Goal: Task Accomplishment & Management: Manage account settings

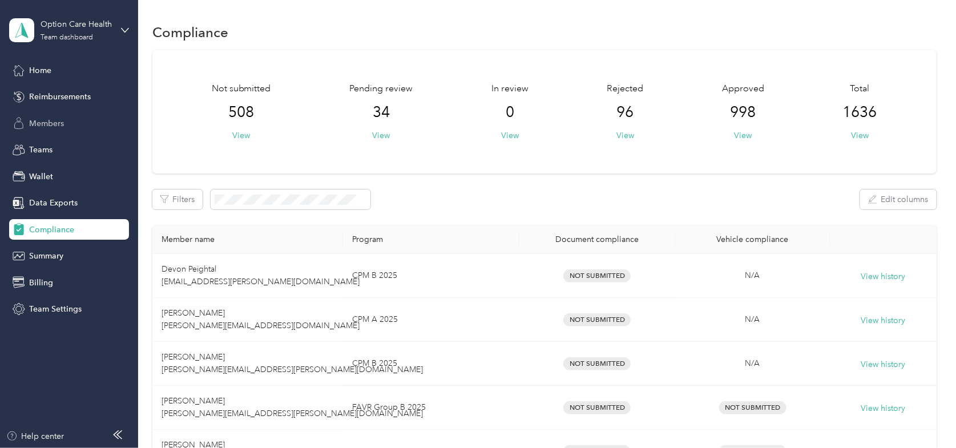
click at [41, 123] on span "Members" at bounding box center [46, 124] width 35 height 12
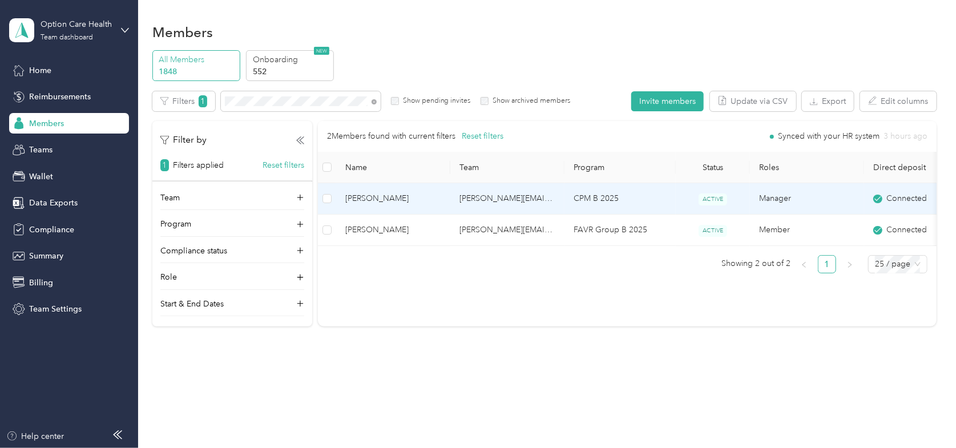
click at [369, 197] on span "[PERSON_NAME]" at bounding box center [393, 198] width 96 height 13
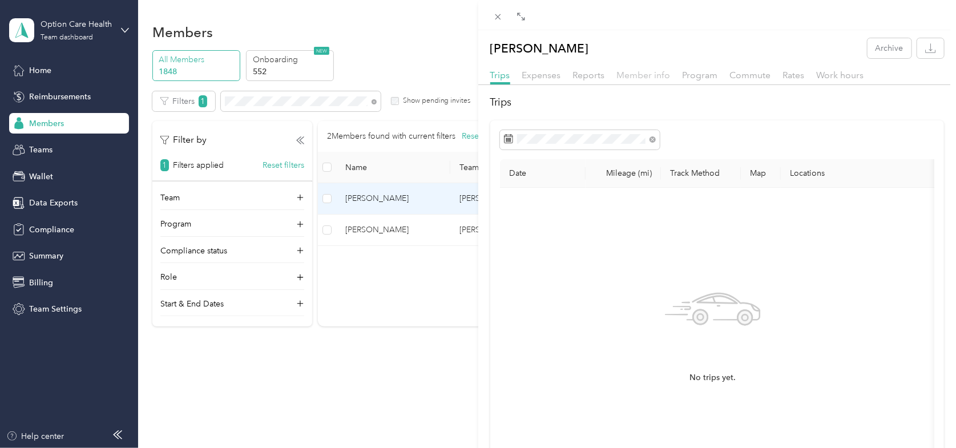
click at [655, 75] on span "Member info" at bounding box center [644, 75] width 54 height 11
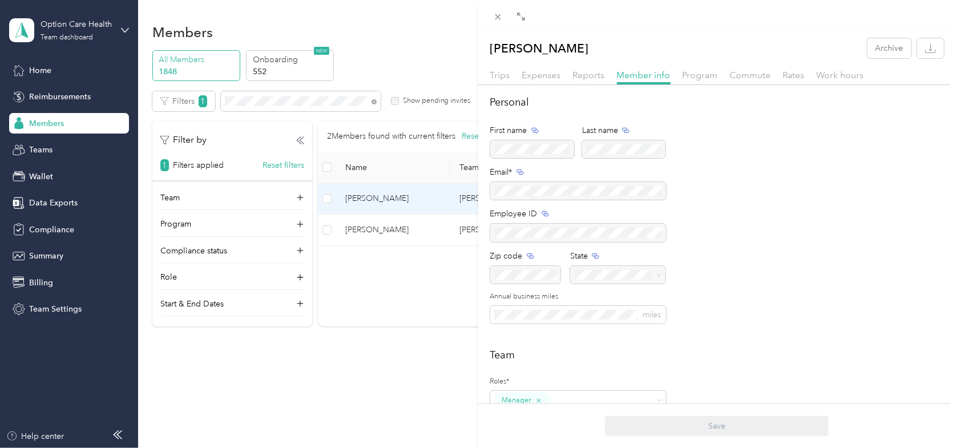
click at [45, 147] on div "[PERSON_NAME] Archive Trips Expenses Reports Member info Program Commute Rates …" at bounding box center [478, 224] width 956 height 448
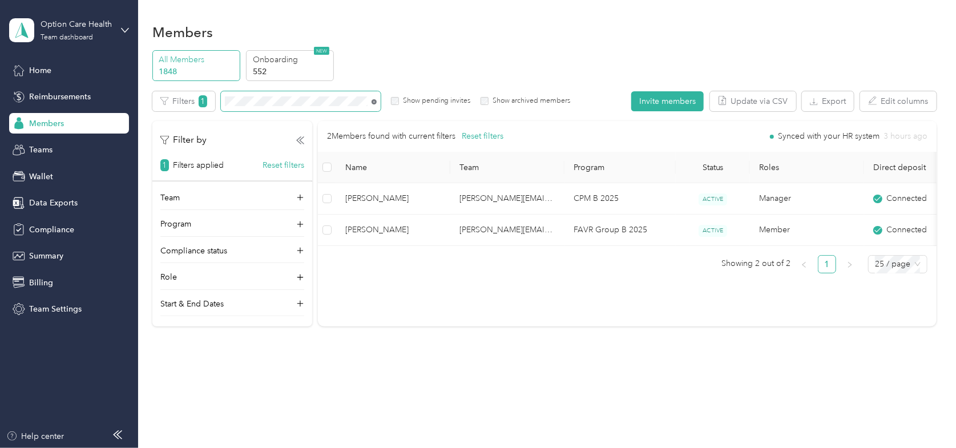
click at [373, 102] on icon at bounding box center [374, 101] width 2 height 2
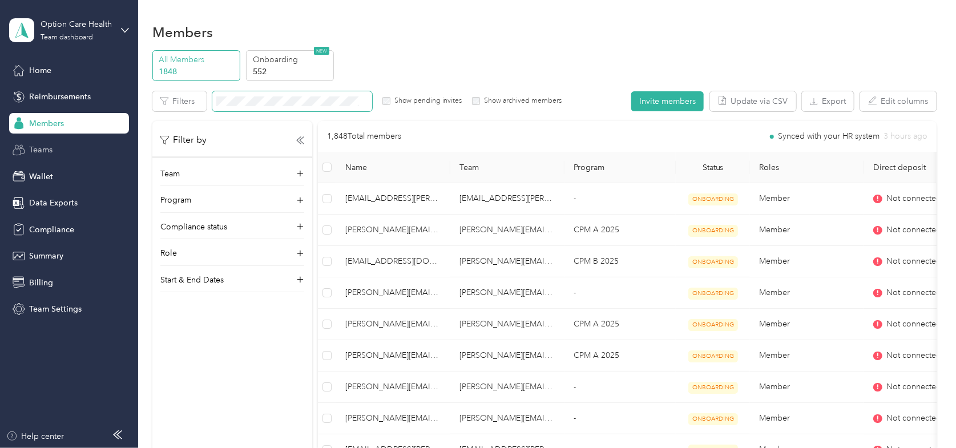
click at [47, 150] on span "Teams" at bounding box center [40, 150] width 23 height 12
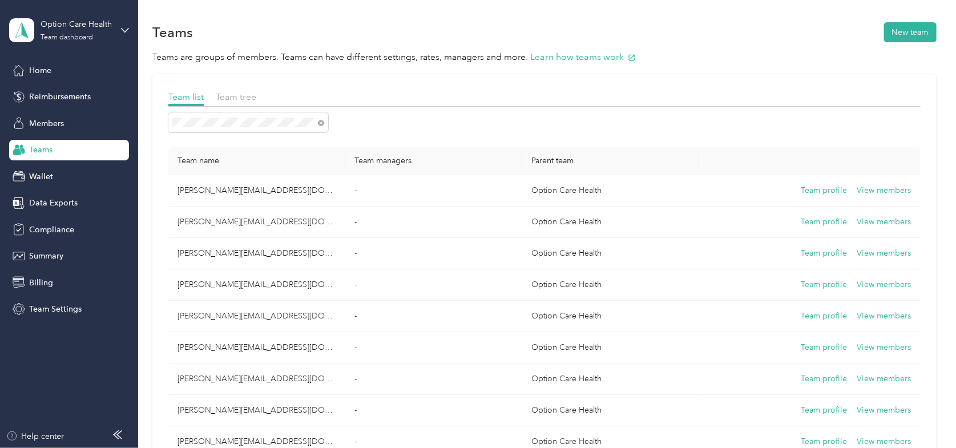
click at [831, 21] on div "Teams New team" at bounding box center [544, 32] width 785 height 24
click at [341, 33] on div "Teams New team" at bounding box center [544, 32] width 785 height 24
click at [32, 436] on div "Help center" at bounding box center [35, 437] width 58 height 12
click at [47, 123] on span "Members" at bounding box center [46, 124] width 35 height 12
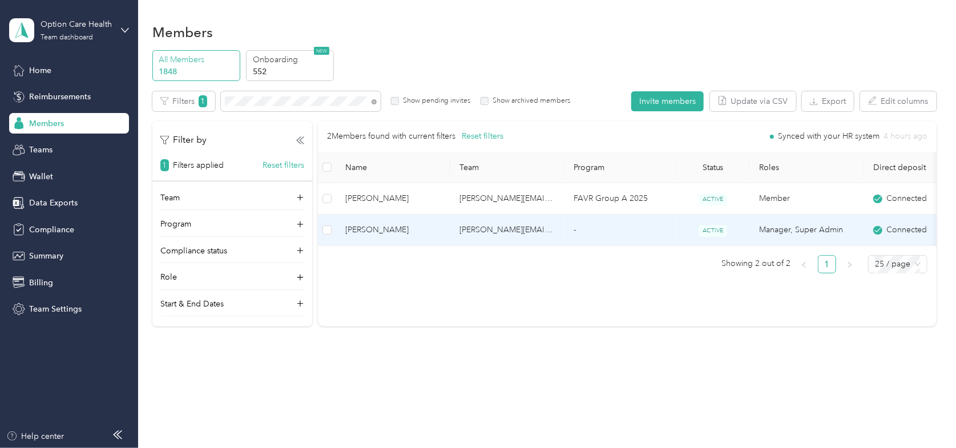
click at [394, 235] on span "[PERSON_NAME]" at bounding box center [393, 230] width 96 height 13
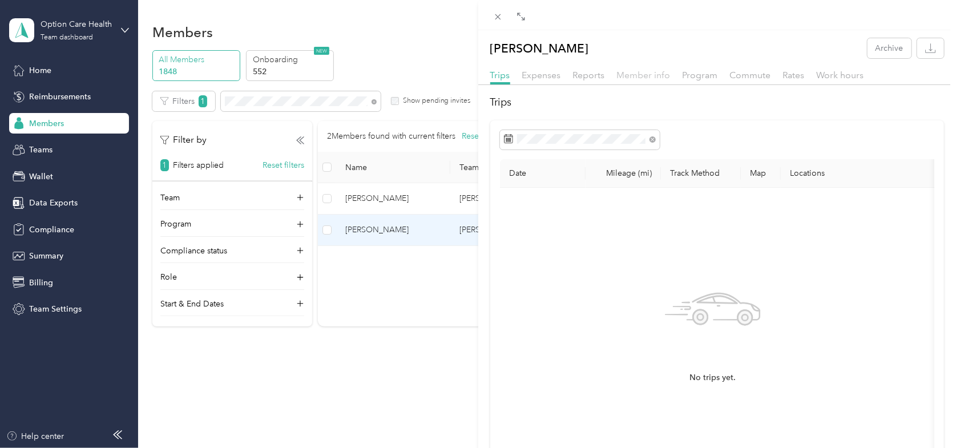
click at [634, 77] on span "Member info" at bounding box center [644, 75] width 54 height 11
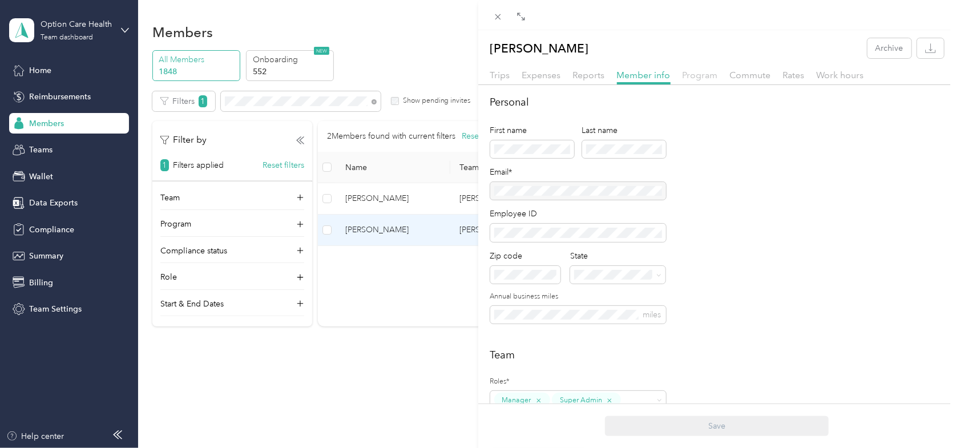
click at [707, 74] on span "Program" at bounding box center [700, 75] width 35 height 11
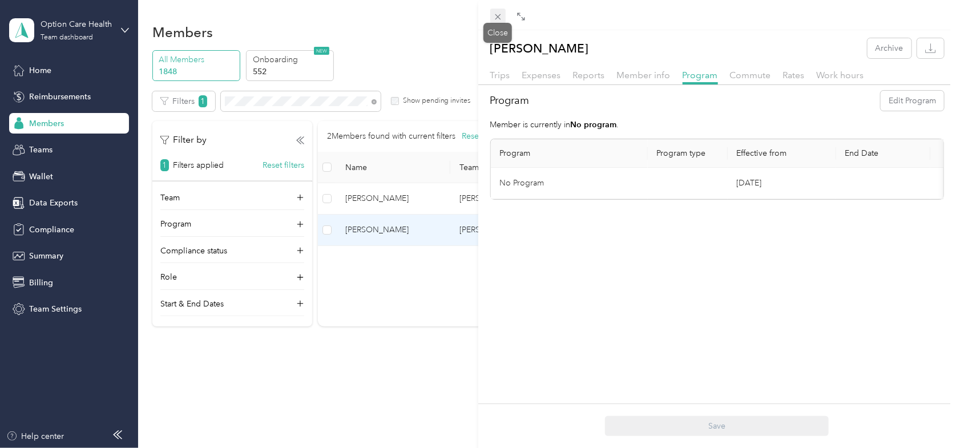
click at [494, 15] on icon at bounding box center [498, 17] width 10 height 10
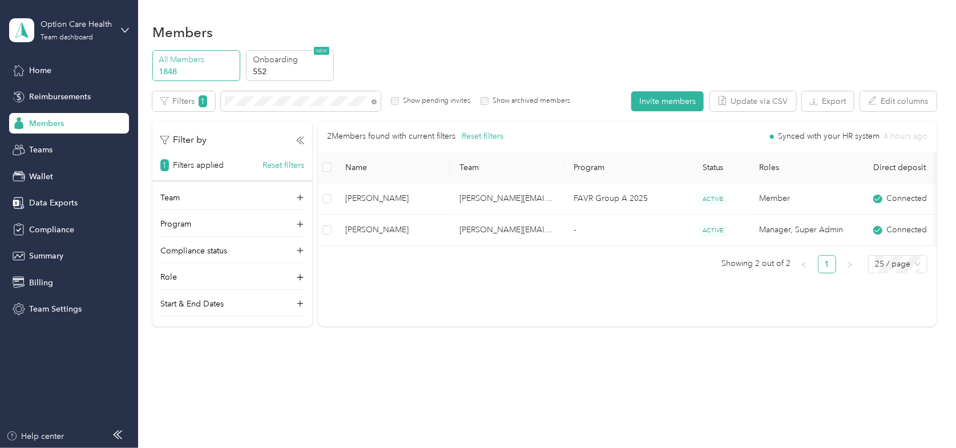
click at [853, 59] on div "All Members 1848 Onboarding 552 NEW" at bounding box center [544, 65] width 785 height 31
click at [39, 225] on span "Compliance" at bounding box center [51, 230] width 45 height 12
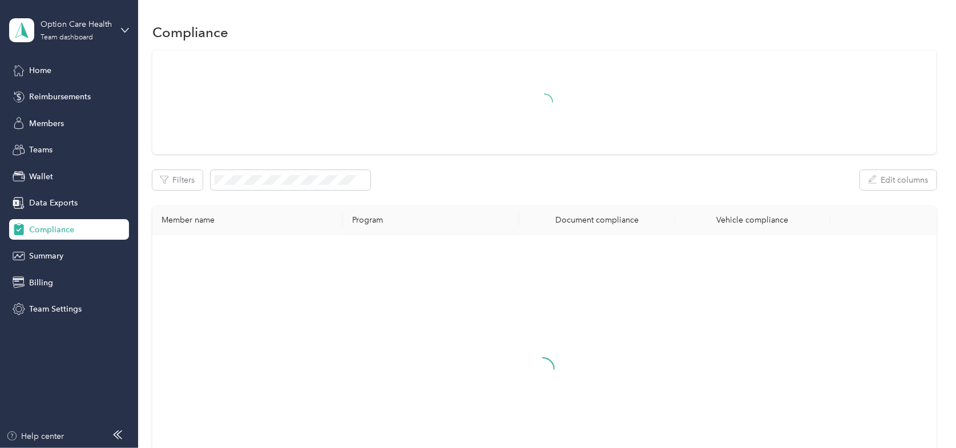
click at [899, 300] on div at bounding box center [543, 380] width 763 height 272
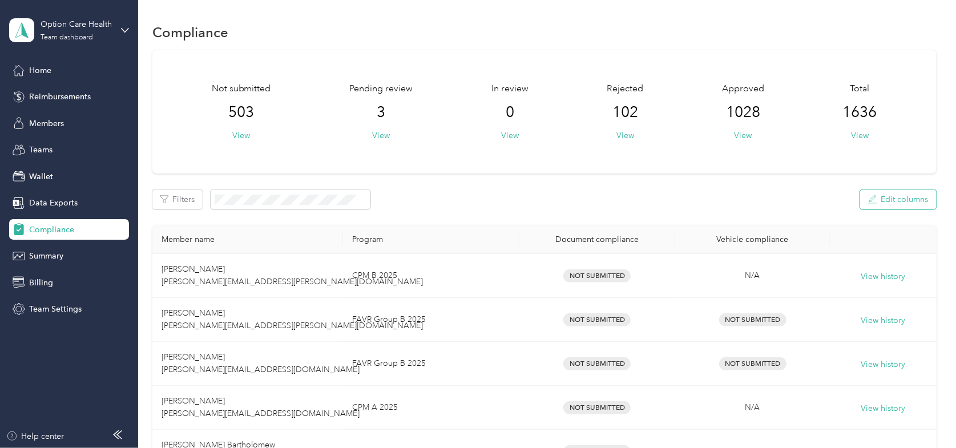
click at [878, 197] on button "Edit columns" at bounding box center [898, 200] width 77 height 20
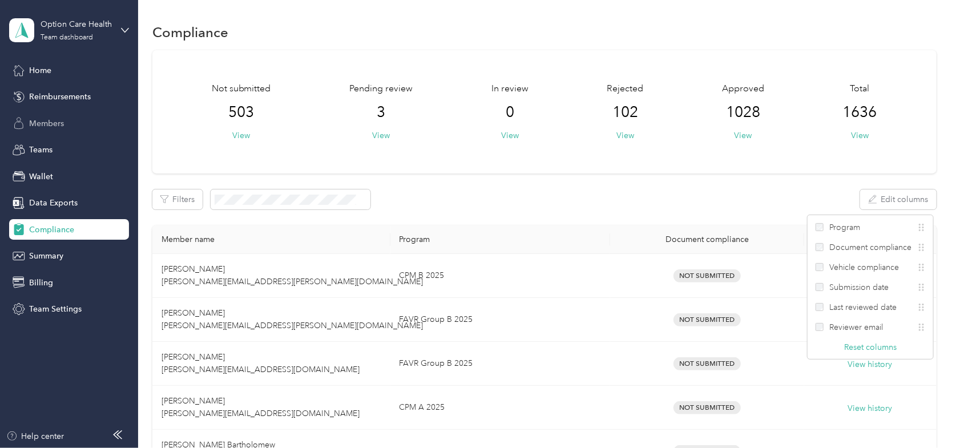
click at [37, 120] on span "Members" at bounding box center [46, 124] width 35 height 12
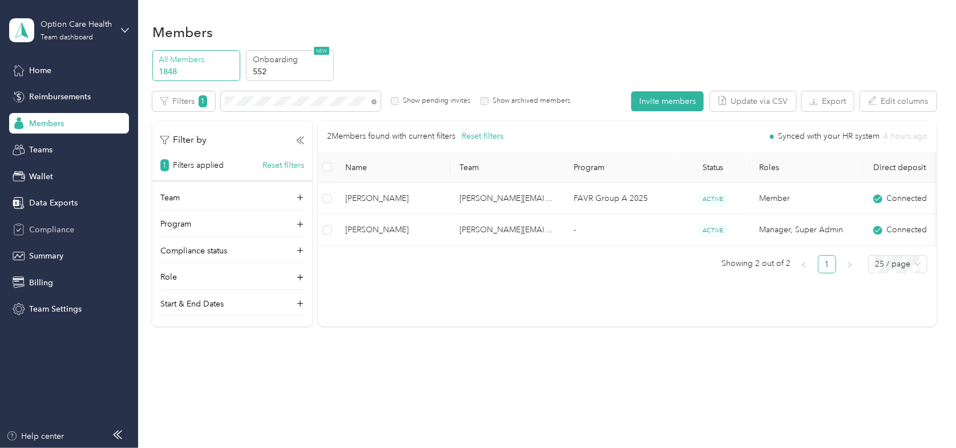
click at [29, 227] on span "Compliance" at bounding box center [51, 230] width 45 height 12
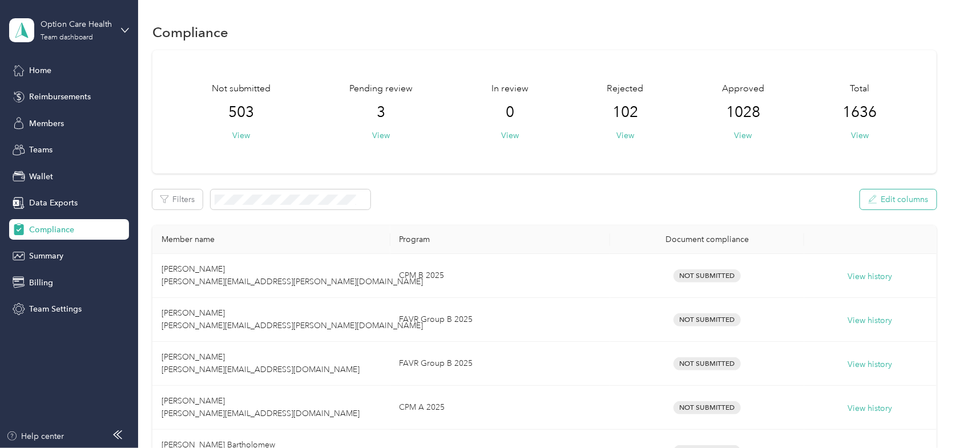
click at [897, 198] on button "Edit columns" at bounding box center [898, 200] width 77 height 20
click at [852, 346] on button "Reset columns" at bounding box center [870, 347] width 53 height 12
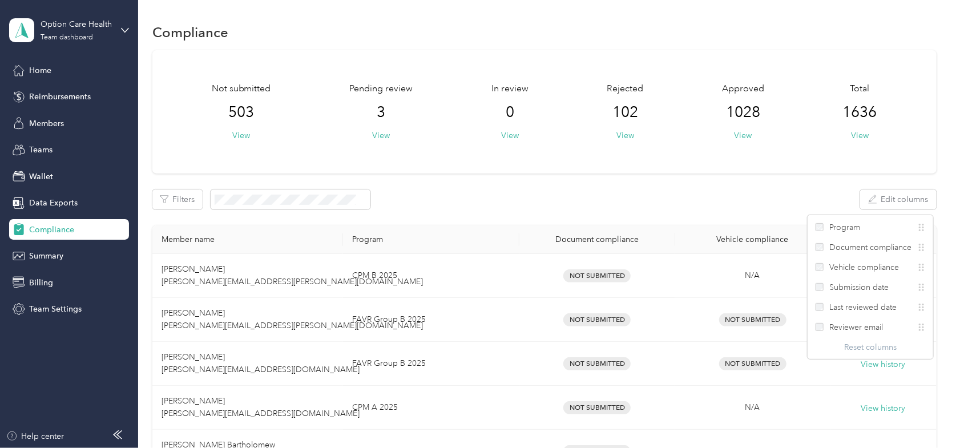
drag, startPoint x: 481, startPoint y: 192, endPoint x: 196, endPoint y: 148, distance: 287.7
click at [480, 193] on div "Filters Edit columns" at bounding box center [544, 200] width 785 height 20
click at [38, 115] on div "Members" at bounding box center [69, 123] width 120 height 21
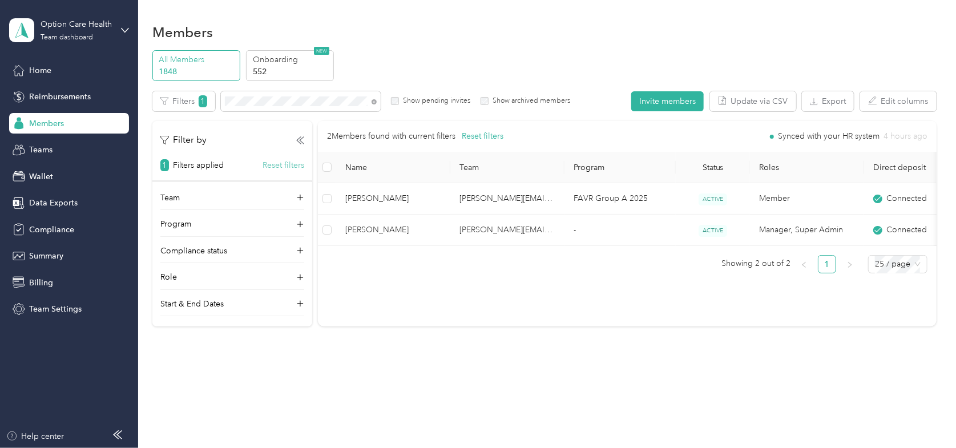
click at [275, 167] on button "Reset filters" at bounding box center [284, 165] width 42 height 12
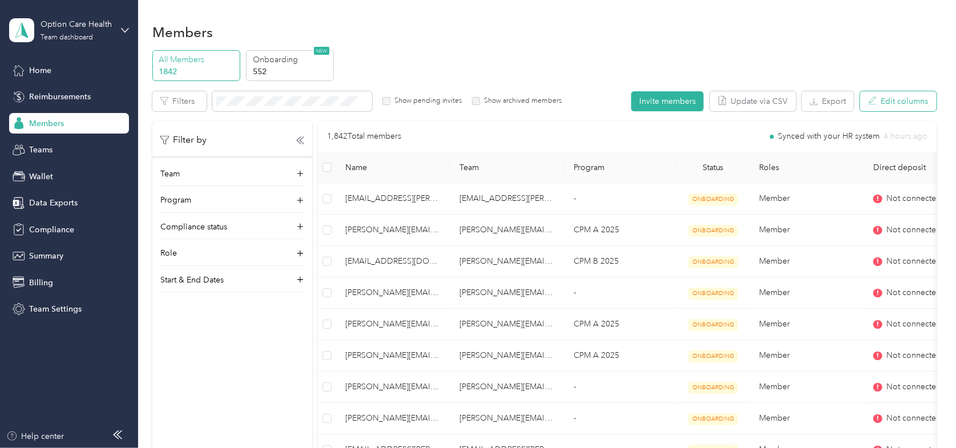
click at [906, 105] on button "Edit columns" at bounding box center [898, 101] width 77 height 20
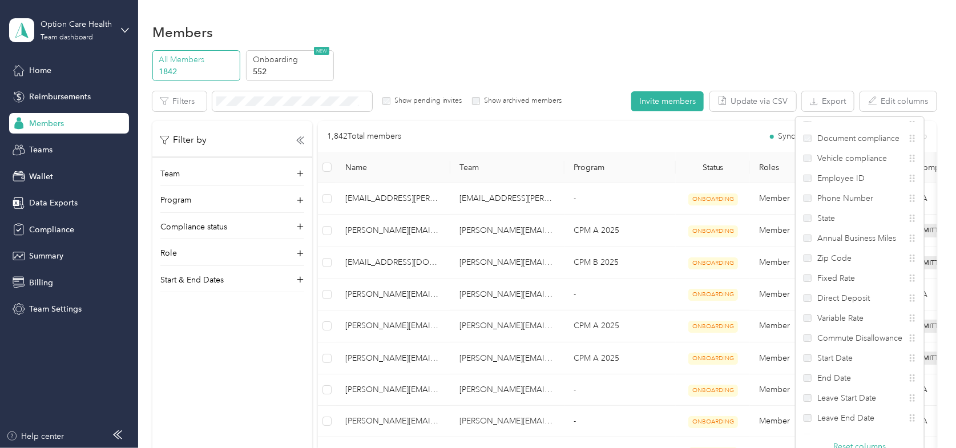
scroll to position [81, 0]
click at [601, 43] on div "Members" at bounding box center [544, 32] width 785 height 24
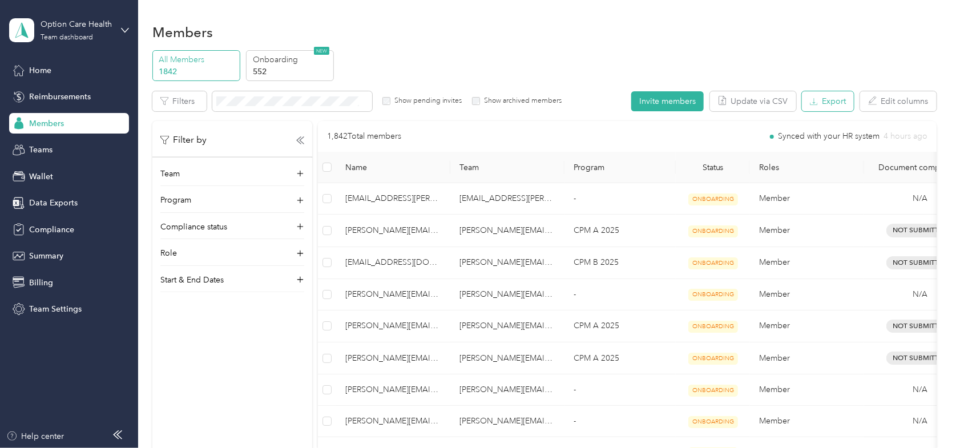
click at [835, 103] on button "Export" at bounding box center [828, 101] width 52 height 20
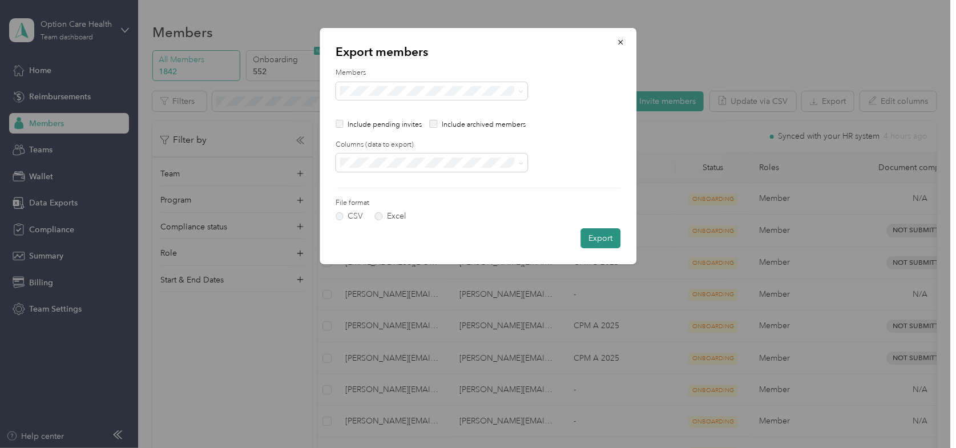
click at [602, 235] on button "Export" at bounding box center [601, 238] width 40 height 20
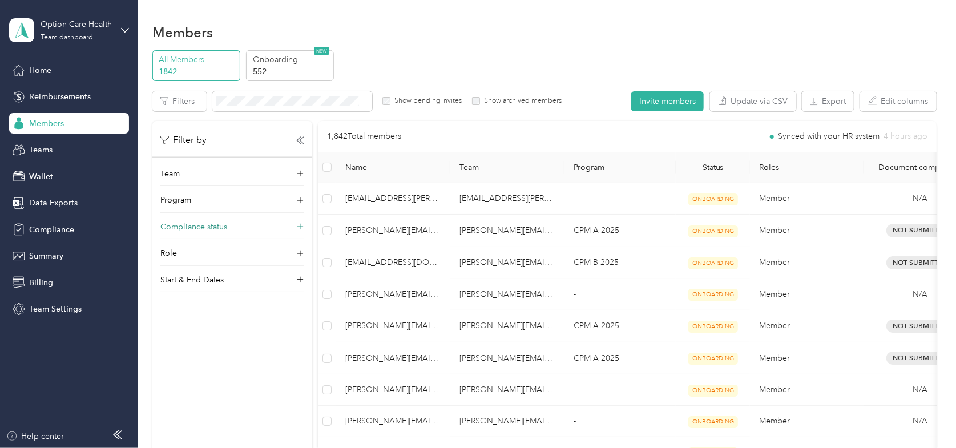
click at [191, 228] on p "Compliance status" at bounding box center [193, 227] width 67 height 12
click at [835, 99] on button "Export" at bounding box center [828, 101] width 52 height 20
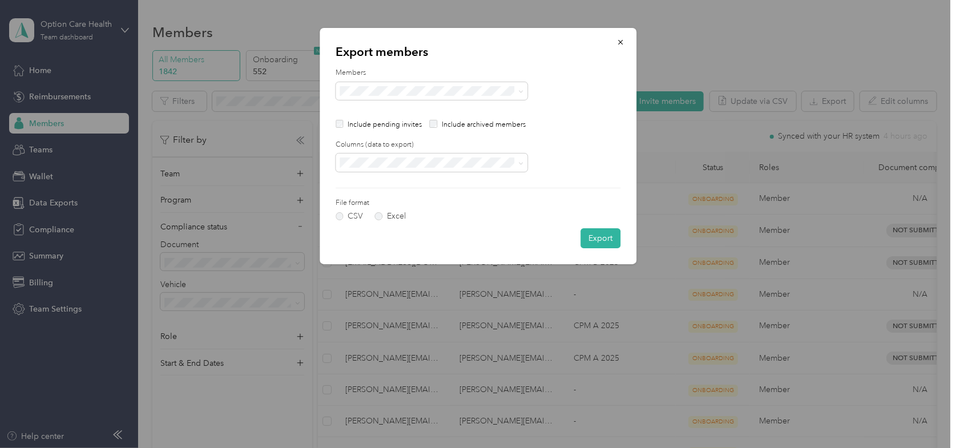
click at [364, 199] on span "All columns" at bounding box center [365, 201] width 42 height 10
click at [384, 215] on label "Excel" at bounding box center [390, 216] width 31 height 8
click at [609, 238] on button "Export" at bounding box center [601, 238] width 40 height 20
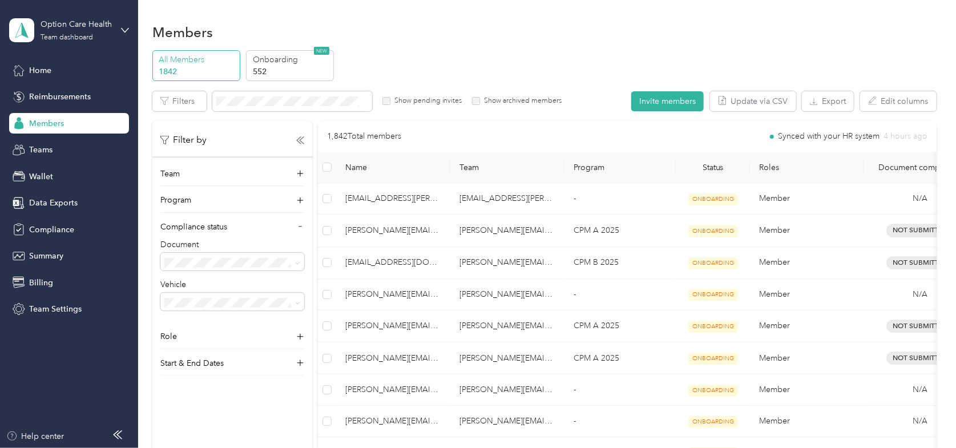
click at [392, 100] on label "Show pending invites" at bounding box center [427, 101] width 72 height 10
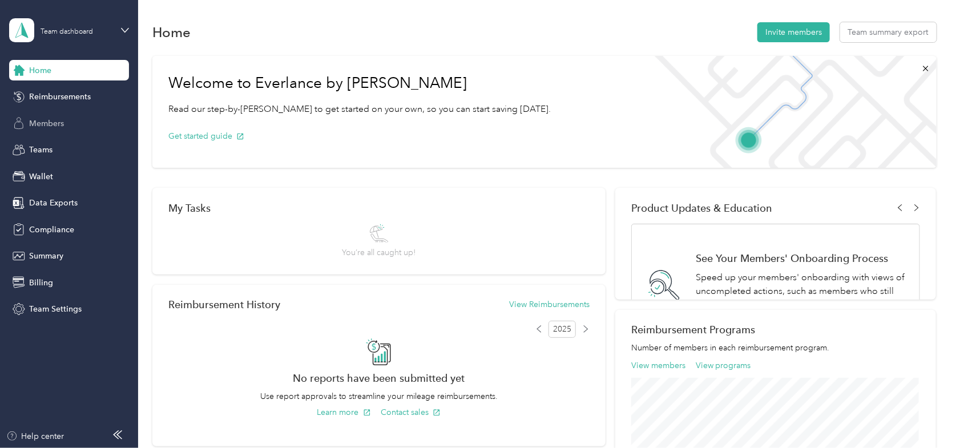
click at [45, 124] on span "Members" at bounding box center [46, 124] width 35 height 12
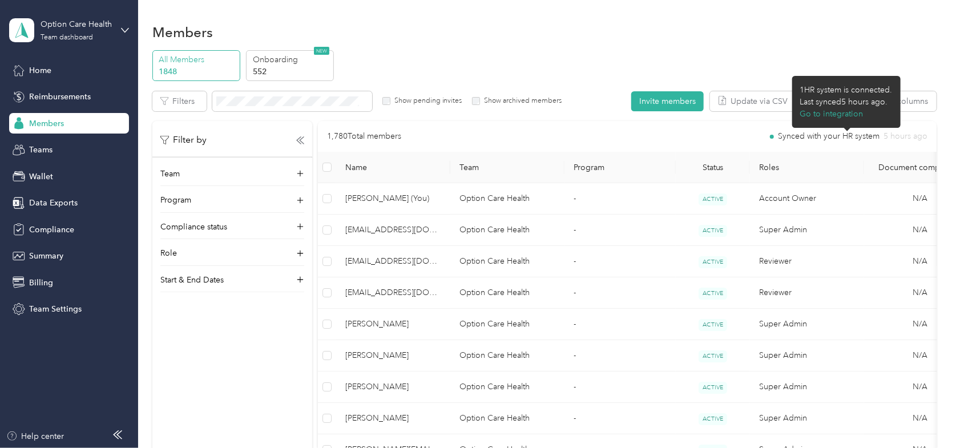
click at [893, 98] on div "Last synced 5 hours ago ." at bounding box center [847, 102] width 93 height 12
click at [914, 98] on button "Edit columns" at bounding box center [898, 101] width 77 height 20
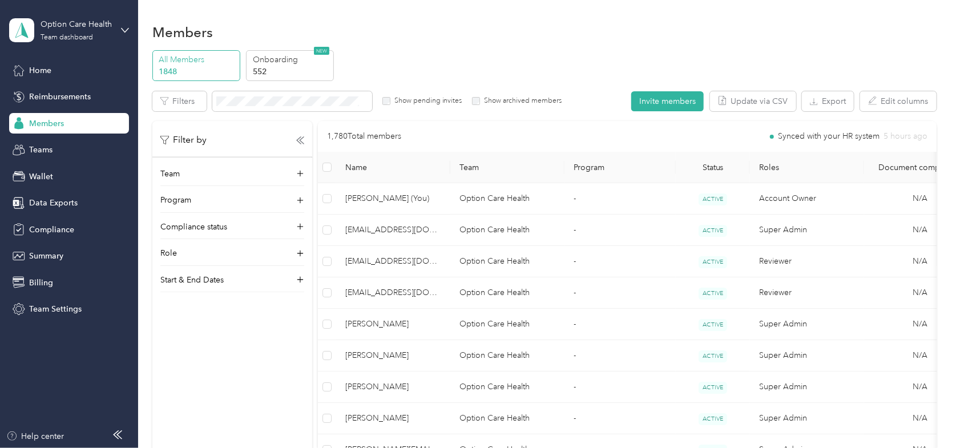
click at [392, 99] on label "Show pending invites" at bounding box center [427, 101] width 72 height 10
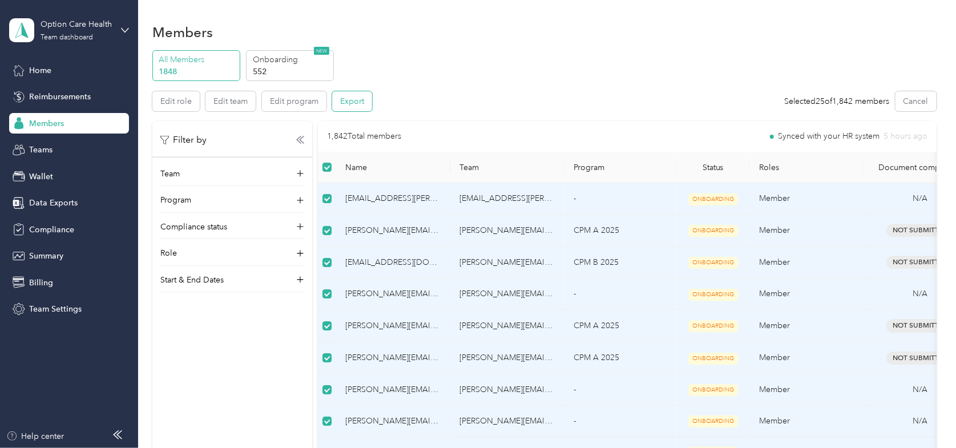
click at [356, 94] on button "Export" at bounding box center [352, 101] width 40 height 20
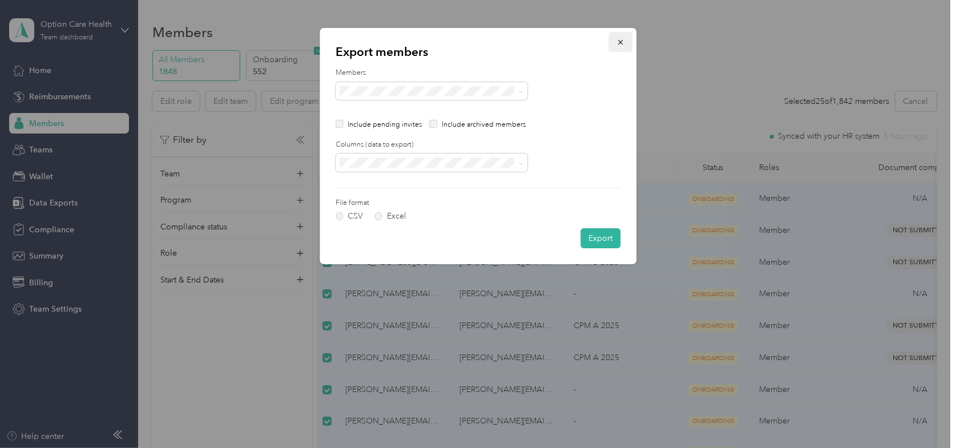
click at [618, 41] on icon "button" at bounding box center [621, 42] width 8 height 8
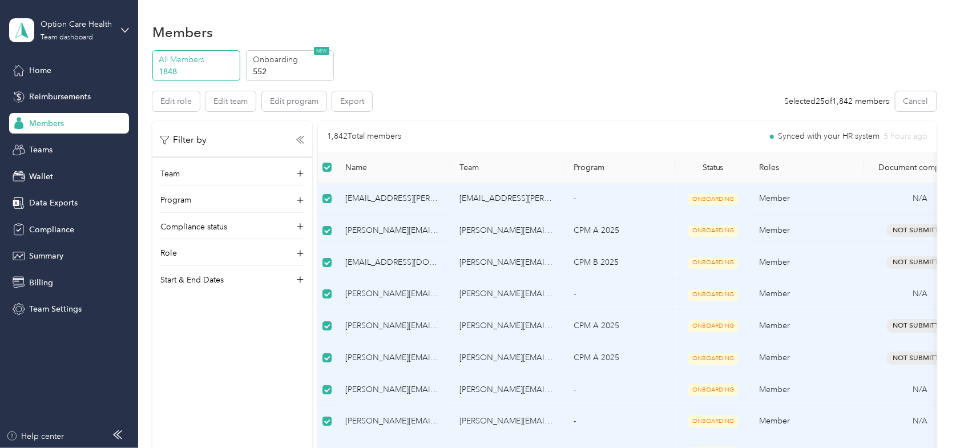
click at [322, 166] on th at bounding box center [327, 167] width 18 height 31
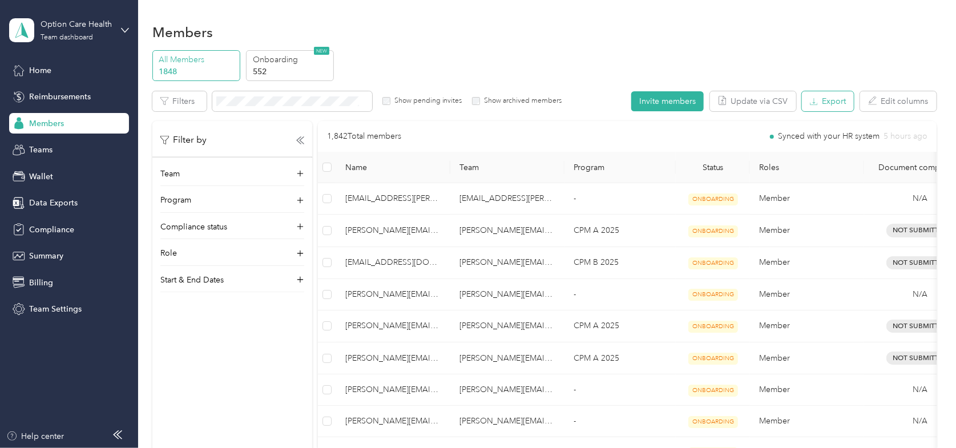
click at [824, 106] on button "Export" at bounding box center [828, 101] width 52 height 20
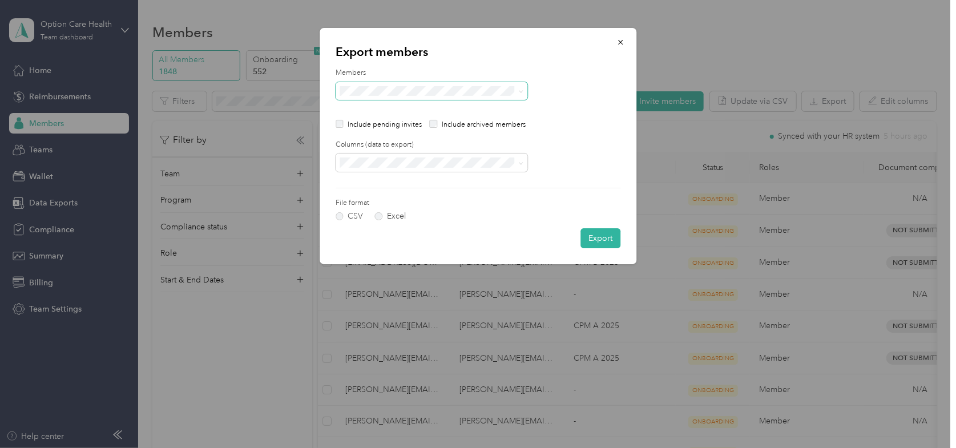
click at [519, 92] on icon at bounding box center [520, 91] width 5 height 5
click at [363, 198] on span "All columns" at bounding box center [365, 200] width 42 height 10
click at [384, 213] on label "Excel" at bounding box center [390, 216] width 31 height 8
click at [600, 236] on button "Export" at bounding box center [601, 238] width 40 height 20
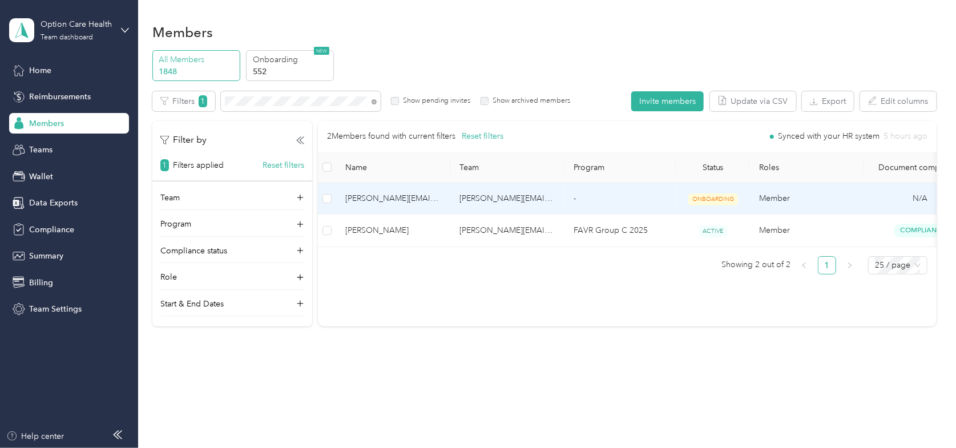
click at [371, 201] on span "katherine.swenson@optioncare.com" at bounding box center [393, 198] width 96 height 13
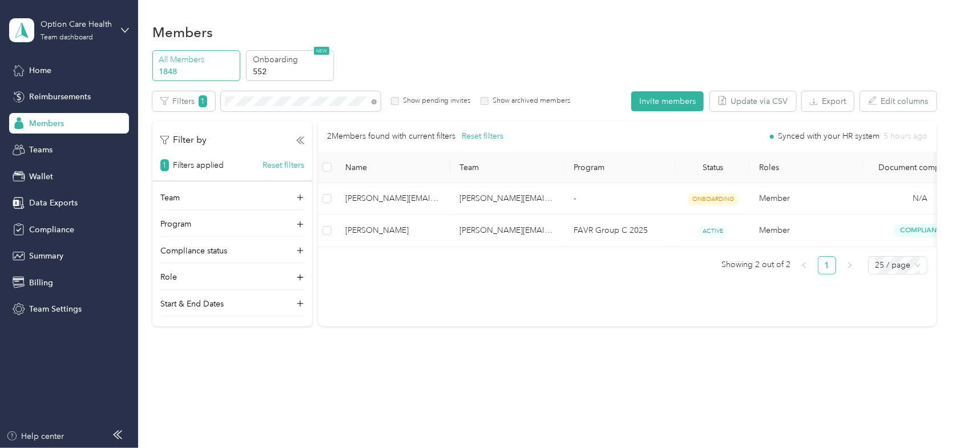
click at [439, 35] on div "Members" at bounding box center [544, 32] width 785 height 24
click at [372, 99] on icon at bounding box center [374, 101] width 5 height 5
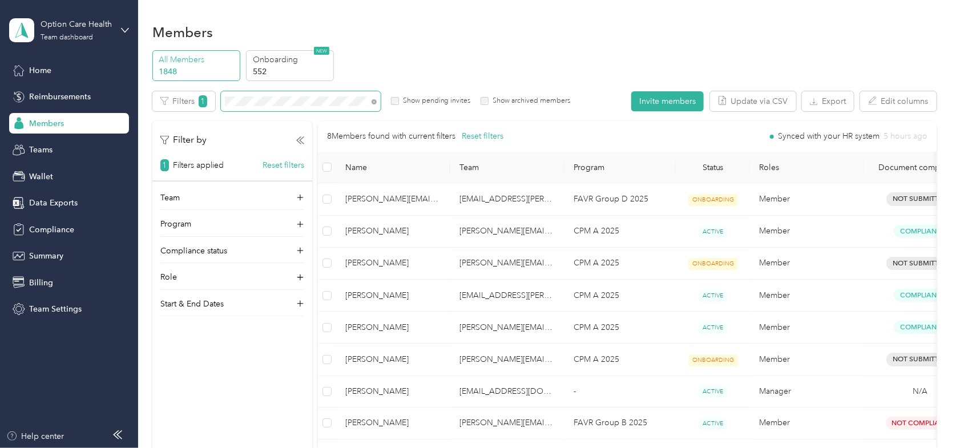
click at [376, 100] on span at bounding box center [372, 101] width 9 height 12
click at [67, 227] on span "Compliance" at bounding box center [51, 230] width 45 height 12
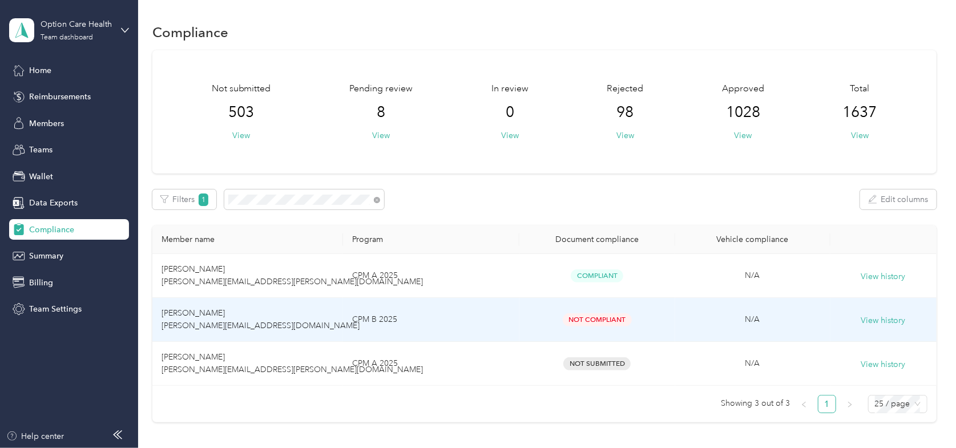
click at [205, 320] on td "Gio Fledderjohann gio.fledderjohann@optioncare.com" at bounding box center [247, 320] width 191 height 44
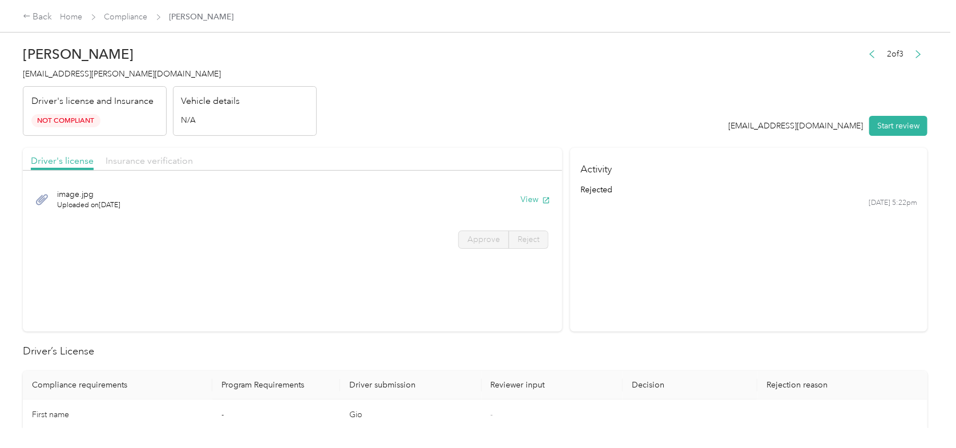
click at [140, 159] on span "Insurance verification" at bounding box center [149, 160] width 87 height 11
click at [41, 198] on icon at bounding box center [42, 199] width 12 height 11
click at [100, 196] on span "Declaration Page.pdf" at bounding box center [95, 194] width 76 height 12
click at [49, 196] on div "Declaration Page.pdf Uploaded on 9/29/2025 View" at bounding box center [293, 199] width 524 height 38
click at [45, 197] on icon at bounding box center [42, 199] width 12 height 11
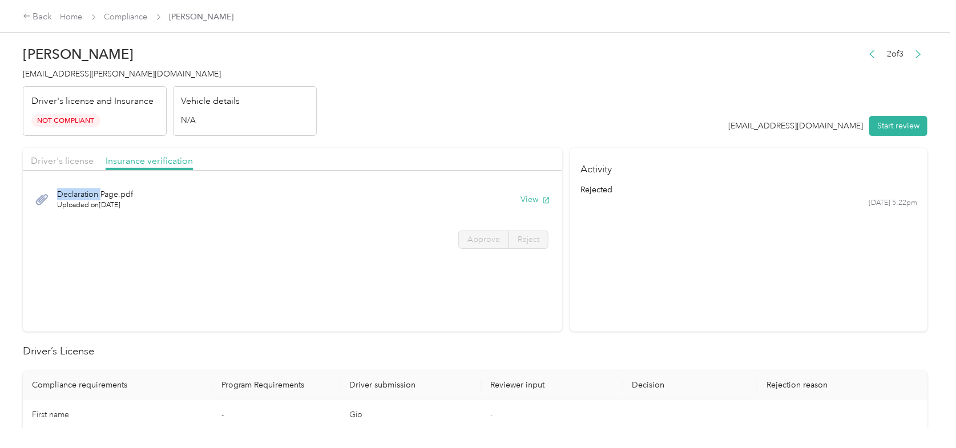
click at [45, 197] on icon at bounding box center [42, 199] width 12 height 11
click at [38, 197] on icon at bounding box center [42, 199] width 14 height 14
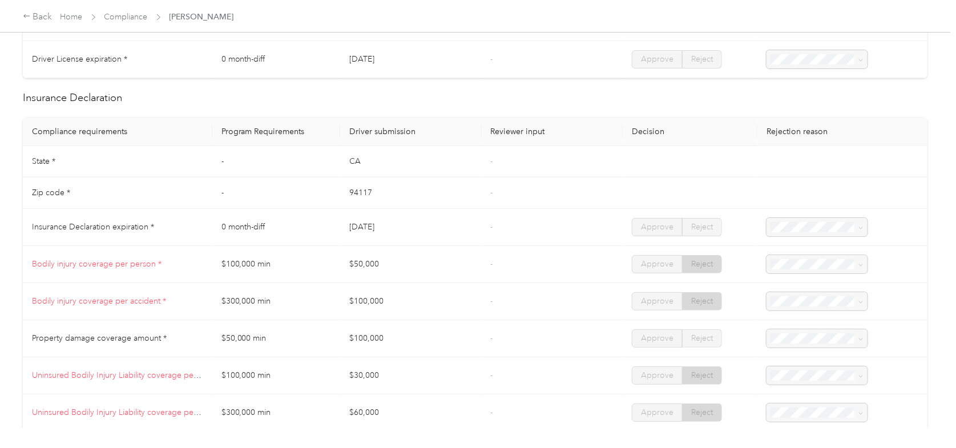
scroll to position [457, 0]
